Goal: Entertainment & Leisure: Consume media (video, audio)

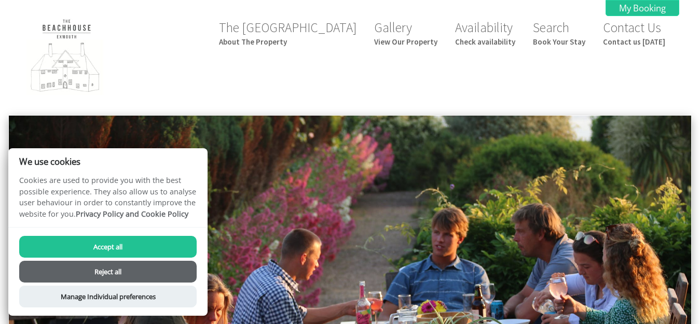
click at [99, 247] on button "Accept all" at bounding box center [107, 247] width 177 height 22
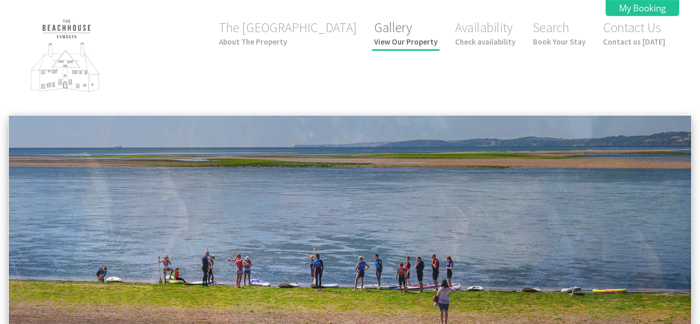
click at [401, 34] on link "Gallery View Our Property" at bounding box center [405, 32] width 63 height 27
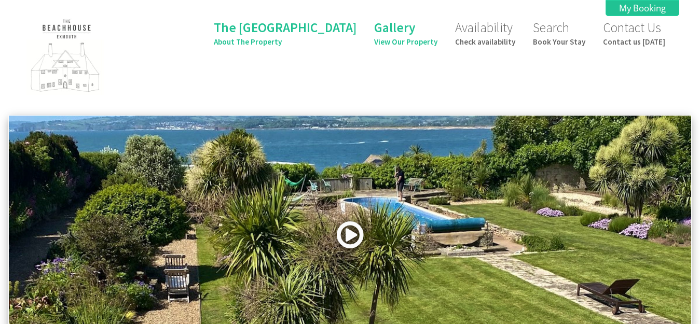
click at [352, 236] on link at bounding box center [350, 238] width 31 height 43
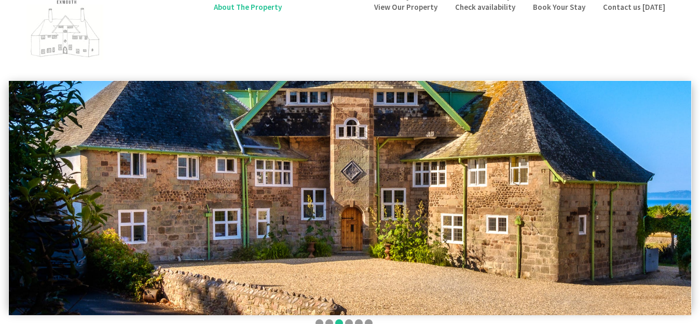
scroll to position [12, 0]
